Goal: Task Accomplishment & Management: Manage account settings

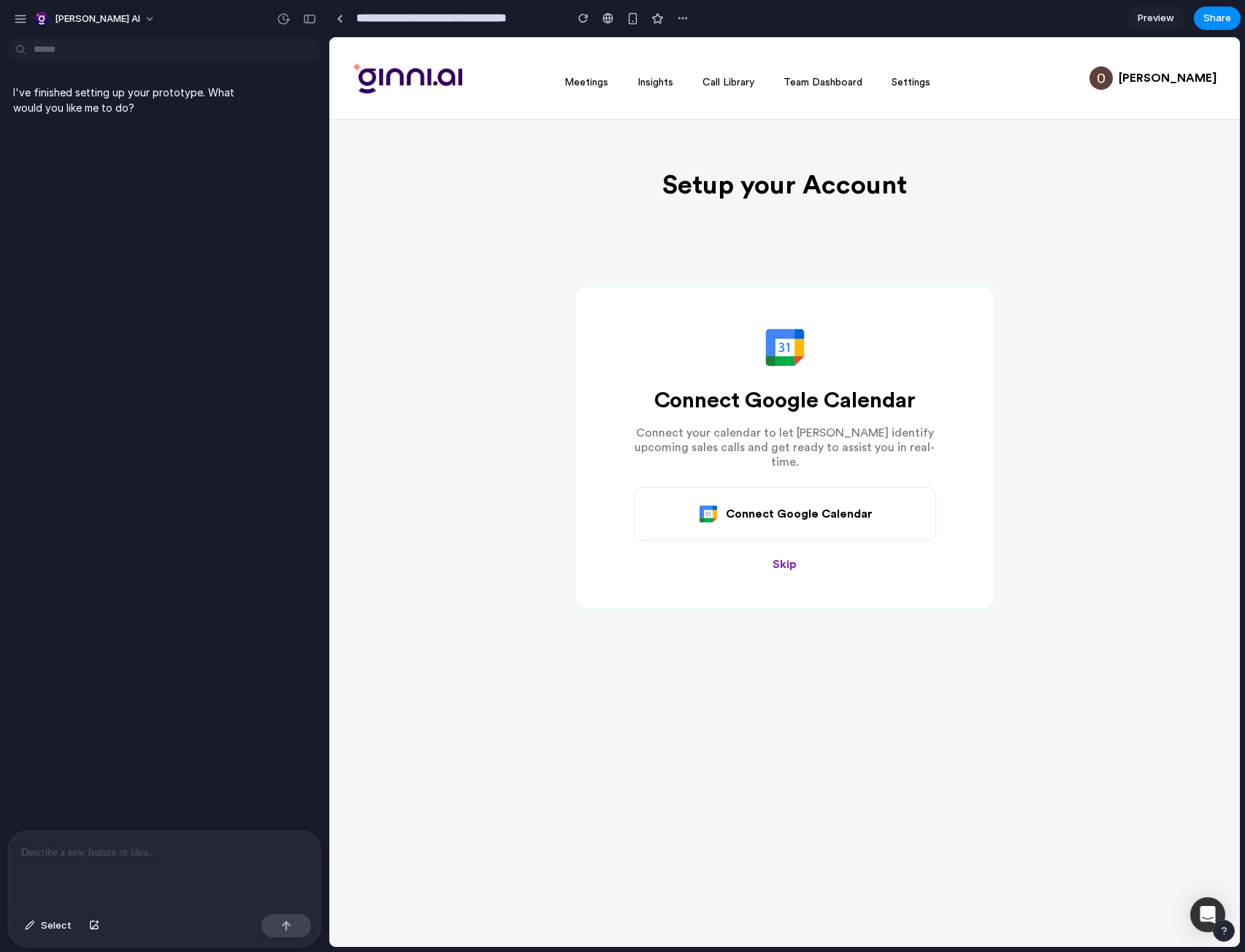
click at [122, 863] on div at bounding box center [164, 869] width 312 height 77
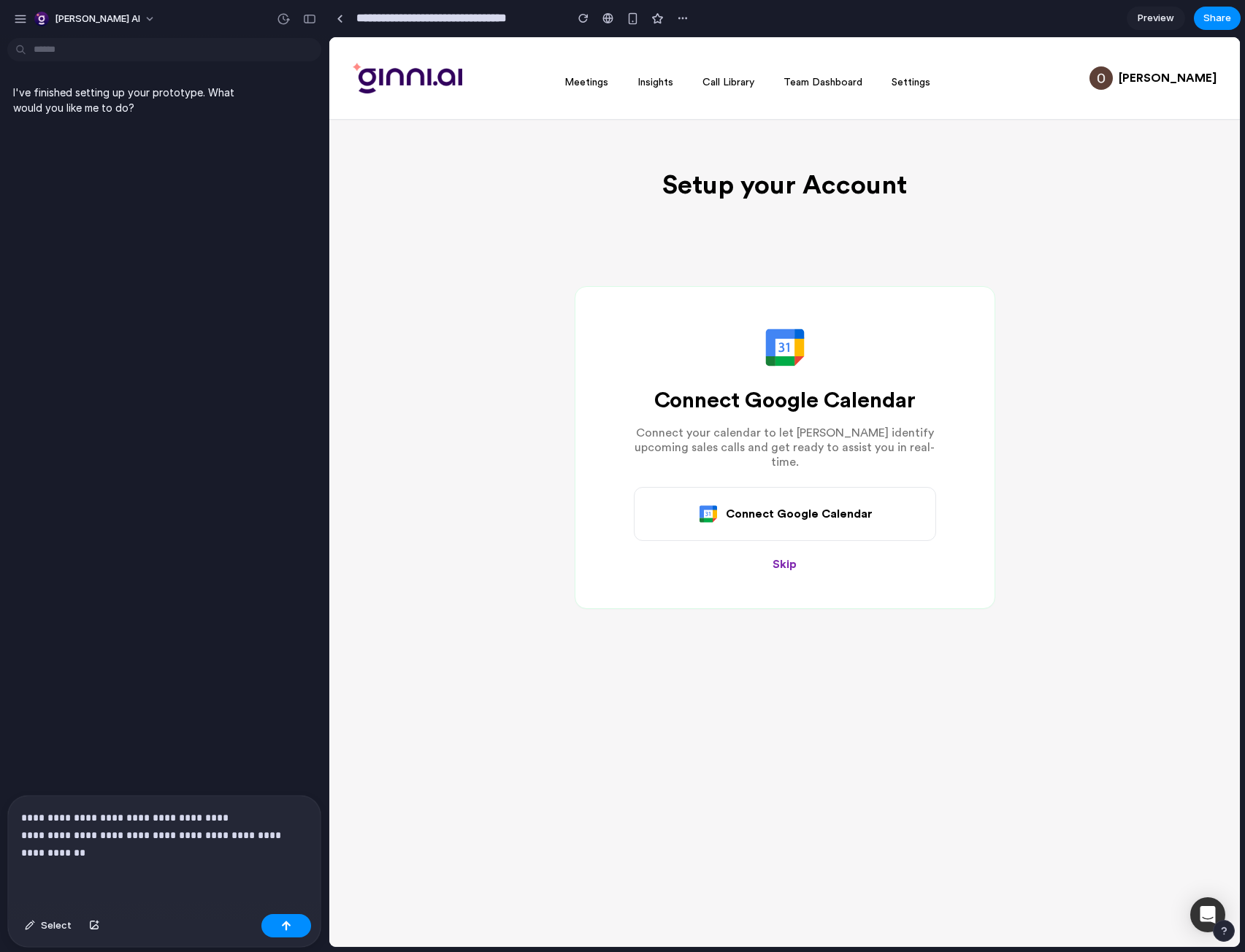
click at [108, 840] on p "**********" at bounding box center [161, 835] width 280 height 53
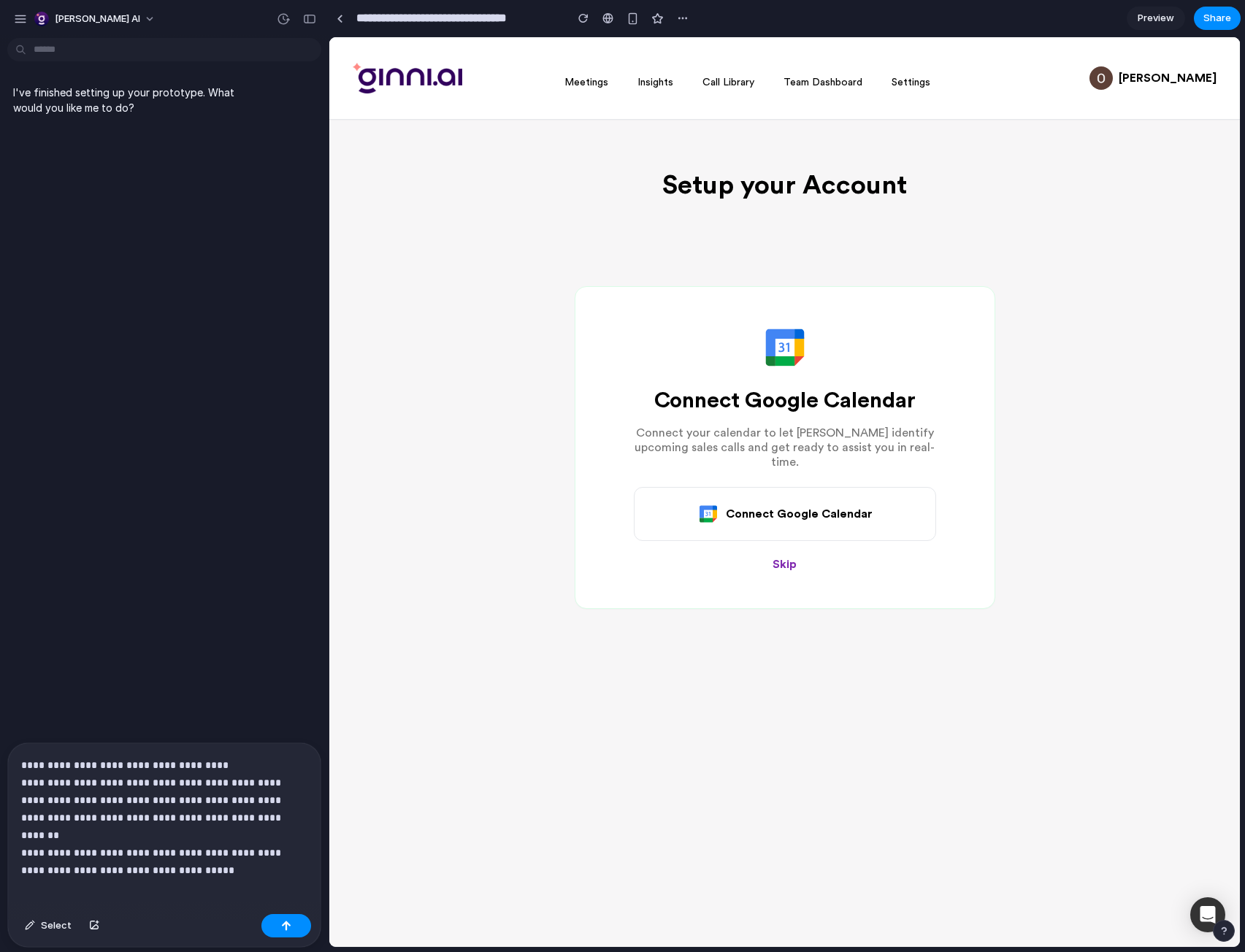
click at [108, 840] on p "**********" at bounding box center [161, 808] width 280 height 105
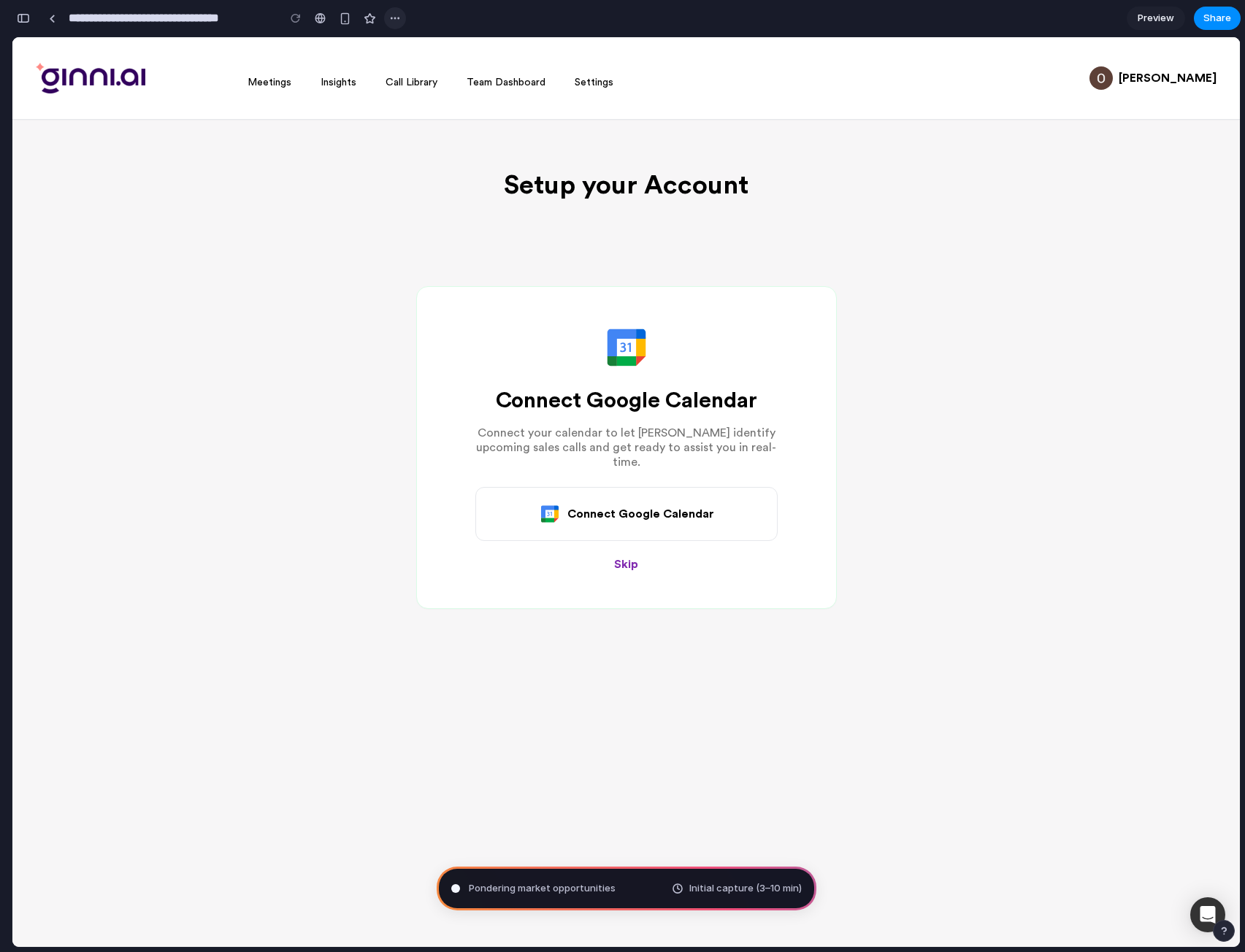
scroll to position [259, 0]
type input "**********"
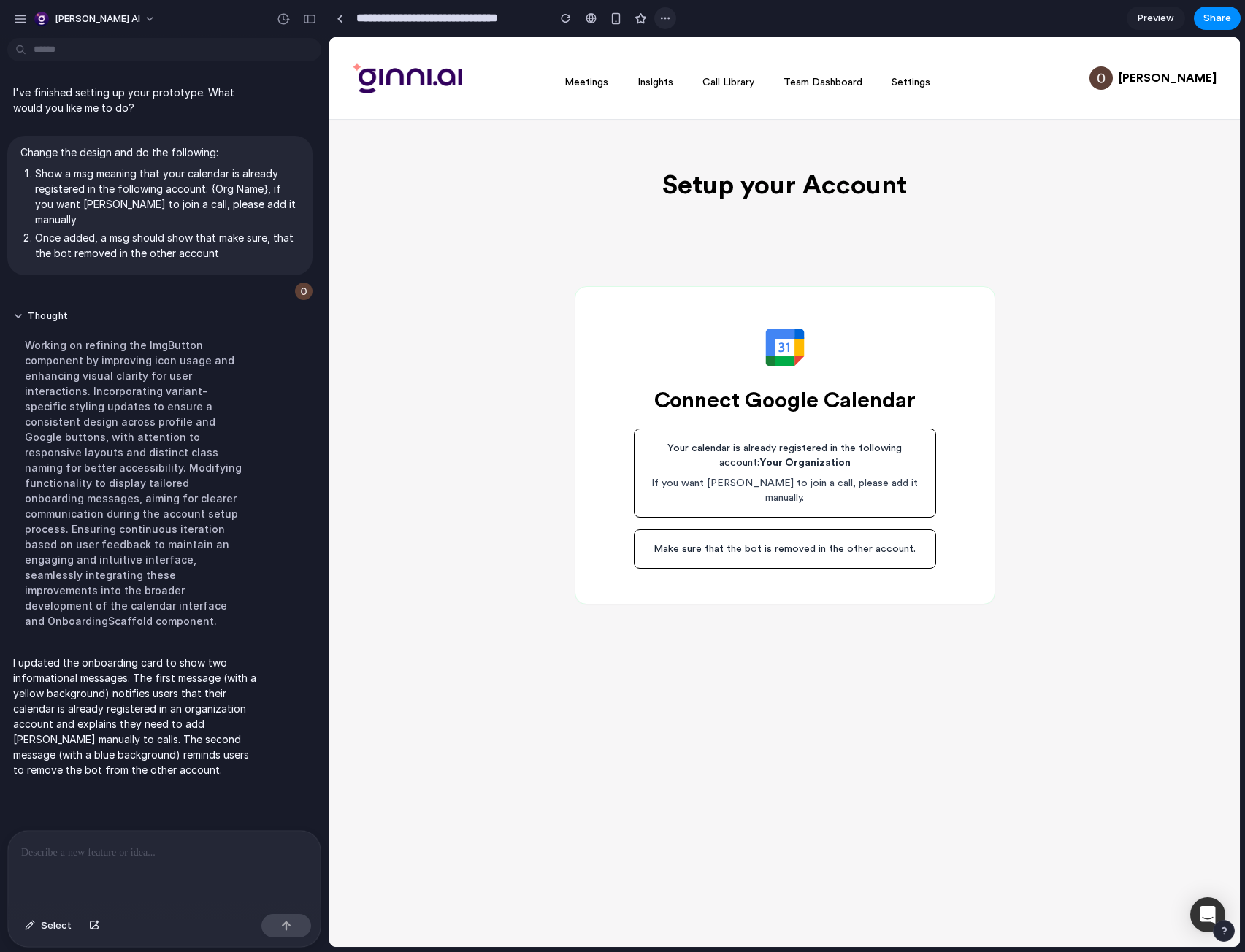
scroll to position [0, 0]
click at [665, 446] on p "Your calendar is already registered in the following account: Your Organization" at bounding box center [784, 456] width 277 height 30
click at [843, 414] on div "Your calendar is already registered in the following account: Your Organization…" at bounding box center [785, 489] width 302 height 158
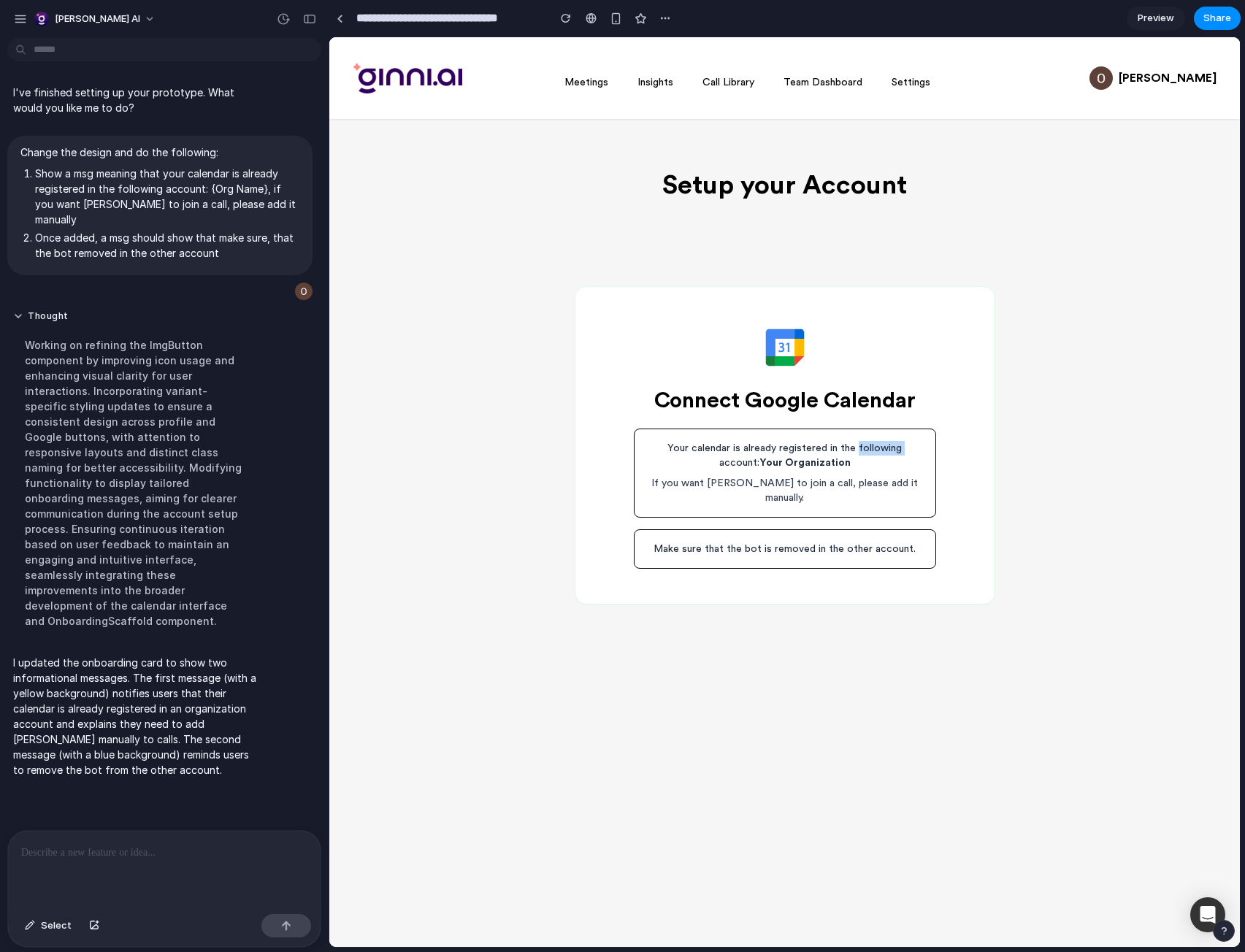
click at [843, 414] on div "Your calendar is already registered in the following account: Your Organization…" at bounding box center [785, 489] width 302 height 158
click at [841, 445] on p "Your calendar is already registered in the following account: Your Organization" at bounding box center [784, 456] width 277 height 30
click at [751, 488] on p "If you want [PERSON_NAME] to join a call, please add it manually." at bounding box center [784, 491] width 277 height 30
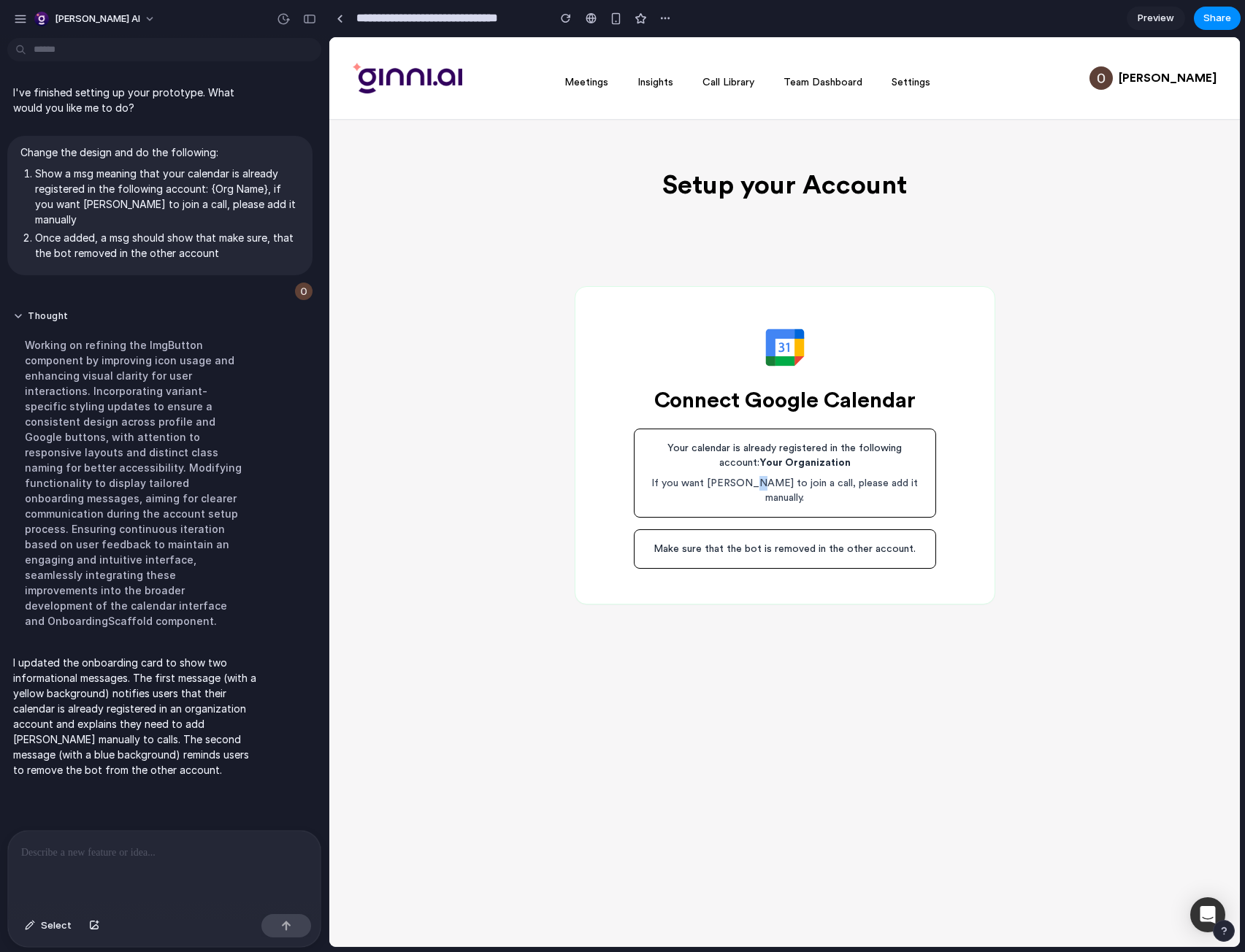
click at [751, 488] on p "If you want [PERSON_NAME] to join a call, please add it manually." at bounding box center [784, 491] width 277 height 30
click at [810, 499] on div "Your calendar is already registered in the following account: Your Organization…" at bounding box center [785, 473] width 302 height 89
click at [843, 529] on div "Make sure that the bot is removed in the other account." at bounding box center [785, 549] width 302 height 40
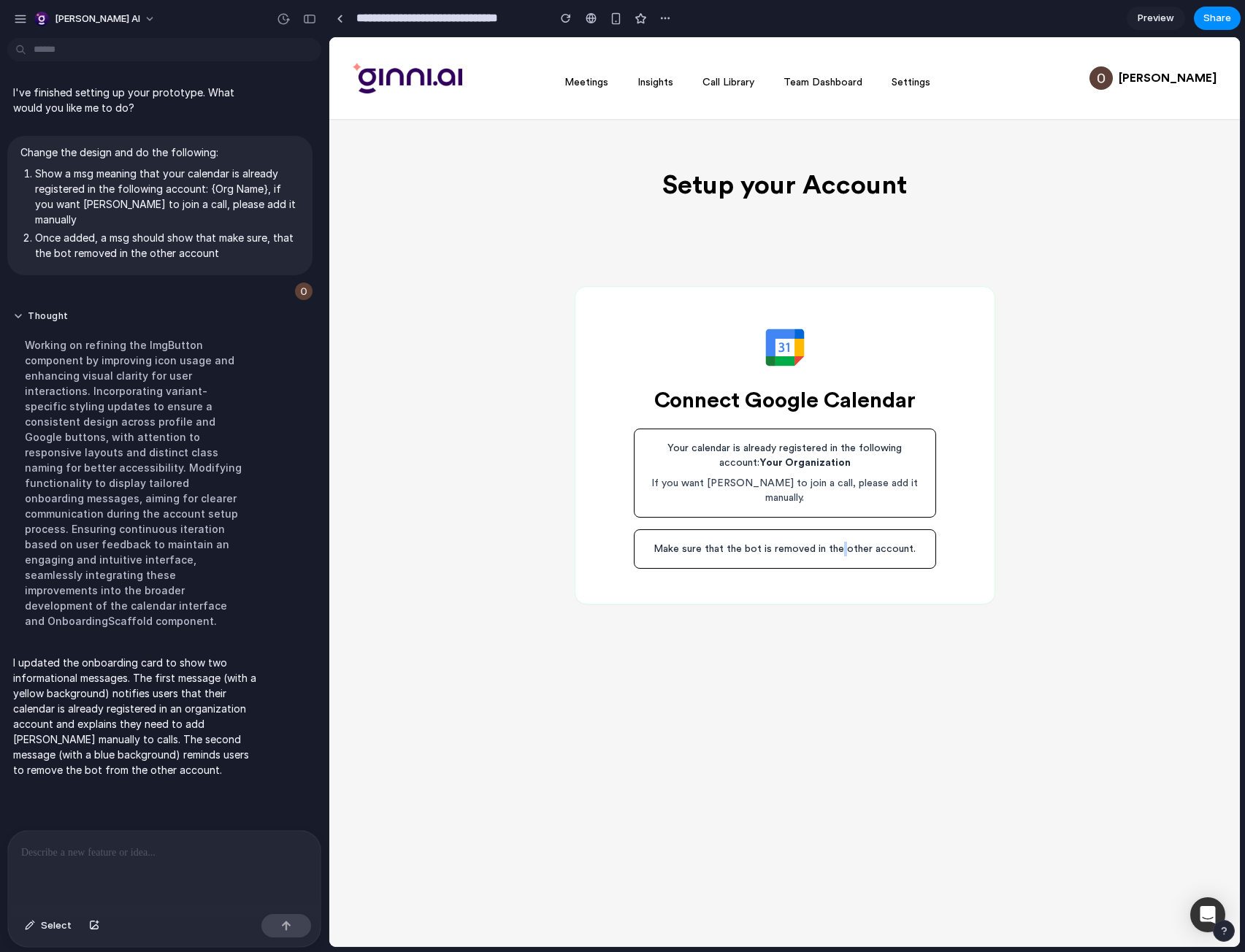
click at [843, 529] on div "Make sure that the bot is removed in the other account." at bounding box center [785, 549] width 302 height 40
click at [837, 543] on div "Make sure that the bot is removed in the other account." at bounding box center [785, 549] width 302 height 40
